Goal: Task Accomplishment & Management: Manage account settings

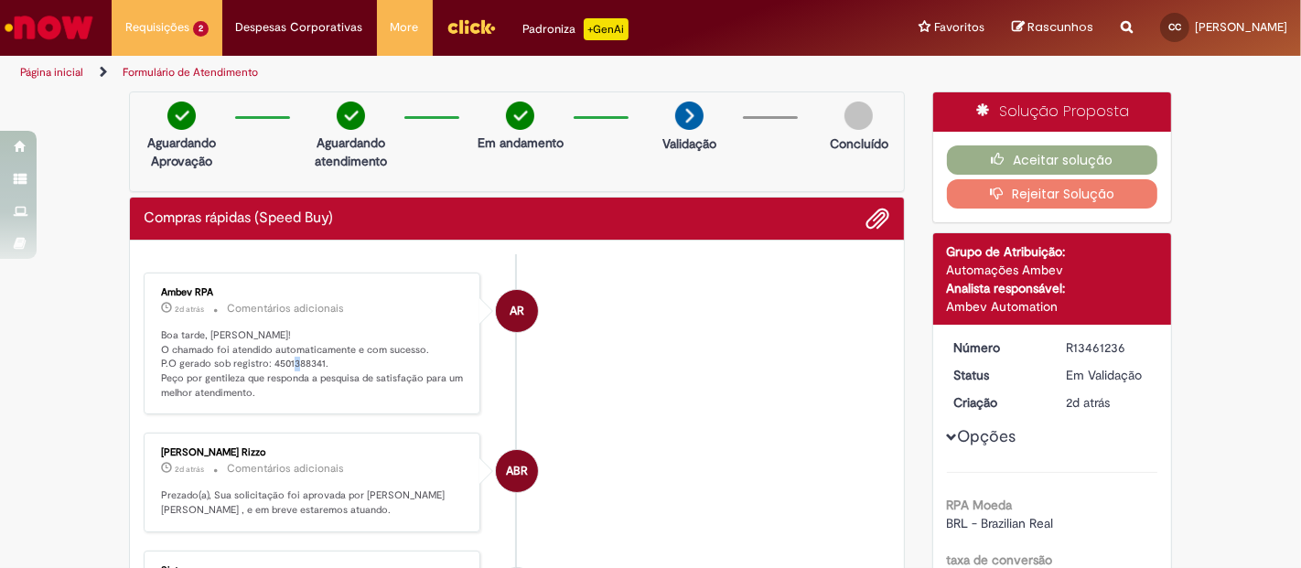
click at [309, 361] on p "Boa tarde, [PERSON_NAME]! O chamado foi atendido automaticamente e com sucesso.…" at bounding box center [313, 364] width 305 height 72
drag, startPoint x: 263, startPoint y: 361, endPoint x: 311, endPoint y: 360, distance: 48.5
click at [311, 360] on p "Boa tarde, [PERSON_NAME]! O chamado foi atendido automaticamente e com sucesso.…" at bounding box center [313, 364] width 305 height 72
copy p "4501388341"
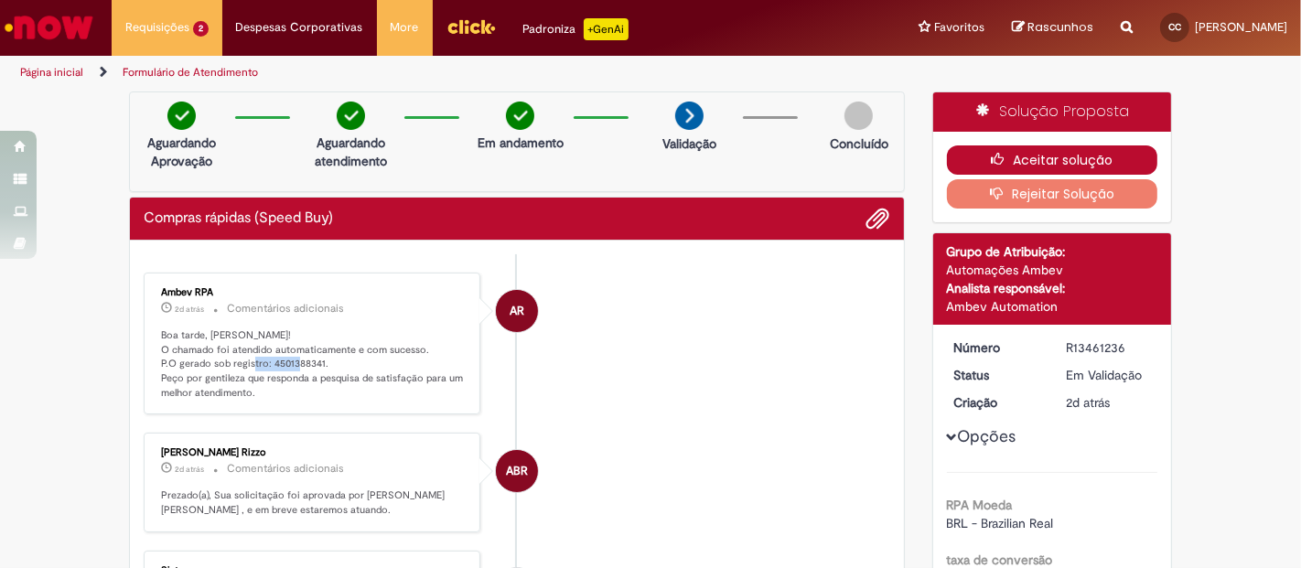
click at [1049, 165] on button "Aceitar solução" at bounding box center [1052, 159] width 211 height 29
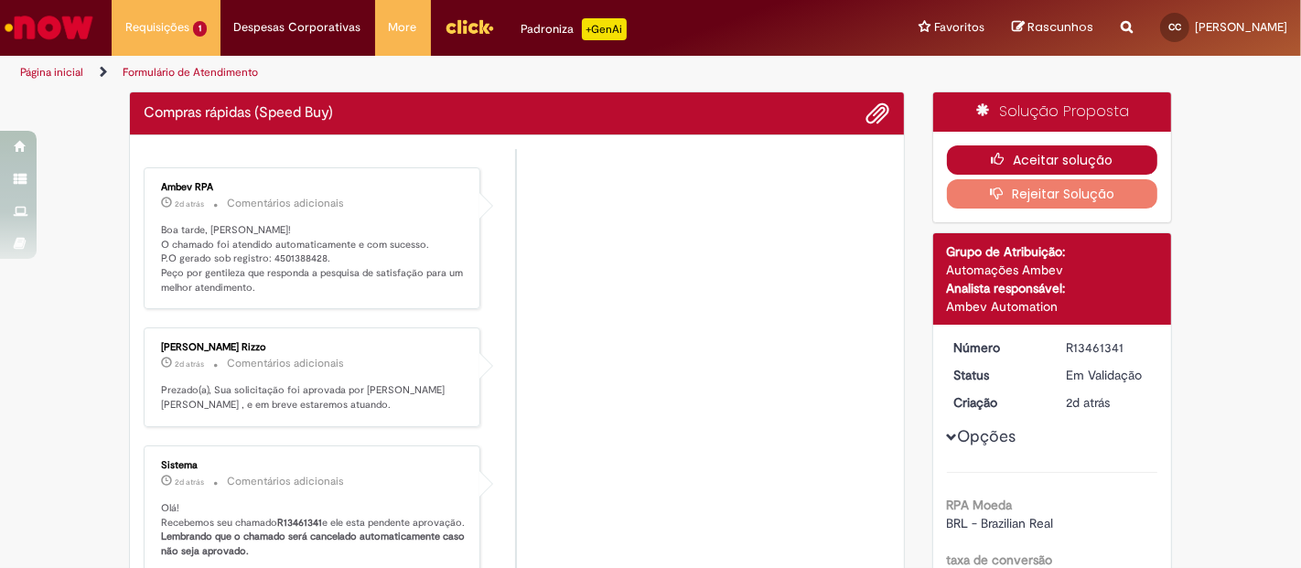
click at [980, 157] on button "Aceitar solução" at bounding box center [1052, 159] width 211 height 29
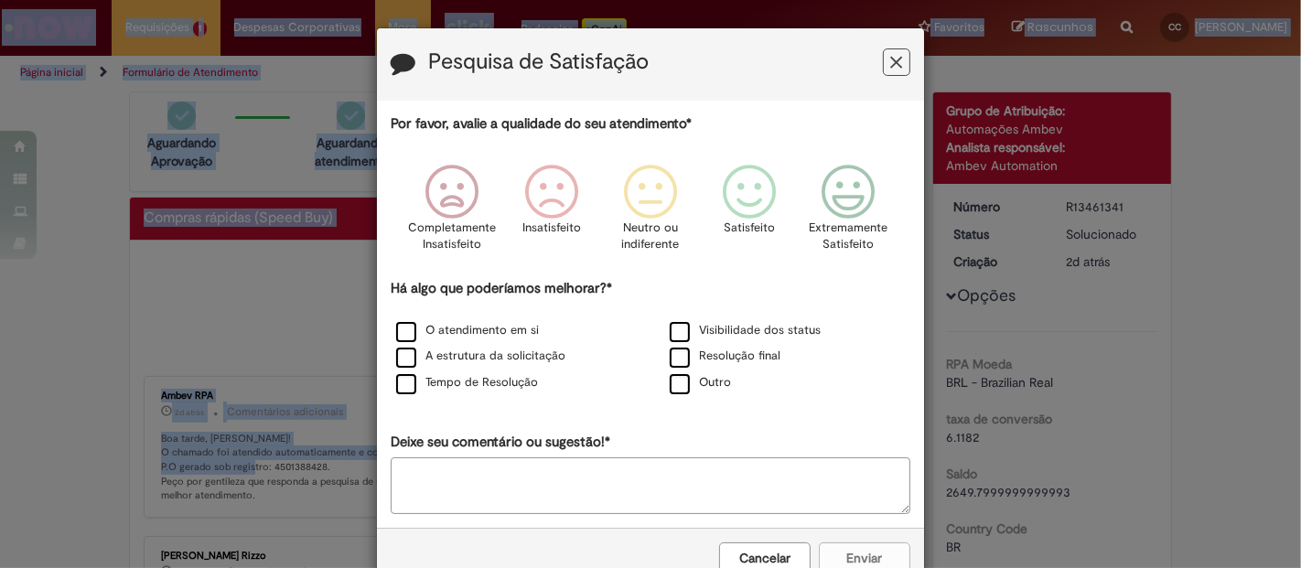
drag, startPoint x: 261, startPoint y: 356, endPoint x: 302, endPoint y: 424, distance: 79.2
click at [302, 424] on body "Pesquisa de Satisfação Por favor, avalie a qualidade do seu atendimento* Comple…" at bounding box center [650, 284] width 1301 height 568
click at [891, 62] on icon "Feedback" at bounding box center [897, 62] width 12 height 19
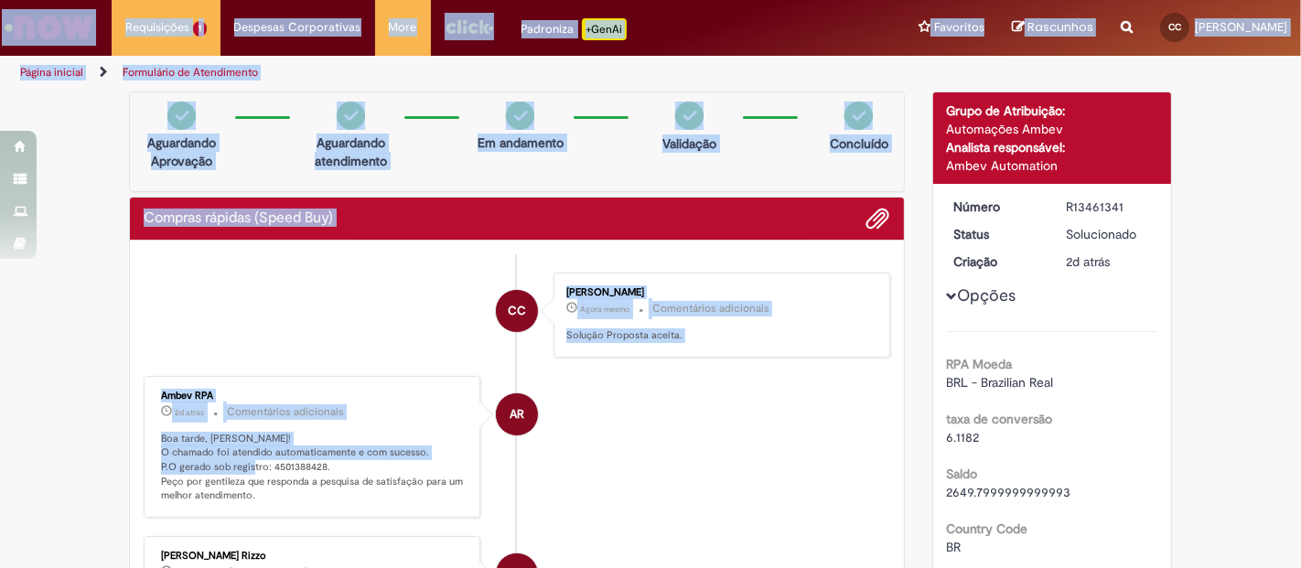
click at [255, 433] on p "Boa tarde, Caroline! O chamado foi atendido automaticamente e com sucesso. P.O …" at bounding box center [313, 468] width 305 height 72
click at [315, 458] on p "Boa tarde, Caroline! O chamado foi atendido automaticamente e com sucesso. P.O …" at bounding box center [313, 468] width 305 height 72
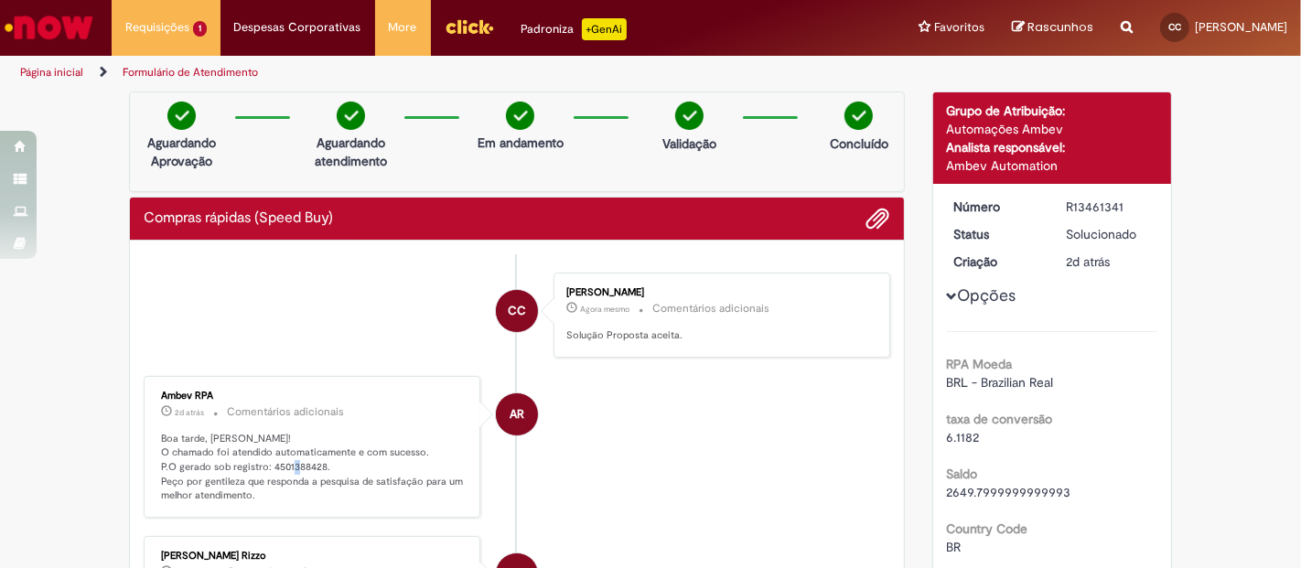
click at [316, 458] on p "Boa tarde, Caroline! O chamado foi atendido automaticamente e com sucesso. P.O …" at bounding box center [313, 468] width 305 height 72
drag, startPoint x: 315, startPoint y: 458, endPoint x: 261, endPoint y: 461, distance: 54.1
click at [261, 461] on p "Boa tarde, Caroline! O chamado foi atendido automaticamente e com sucesso. P.O …" at bounding box center [313, 468] width 305 height 72
copy p "4501388428"
